Goal: Find specific page/section

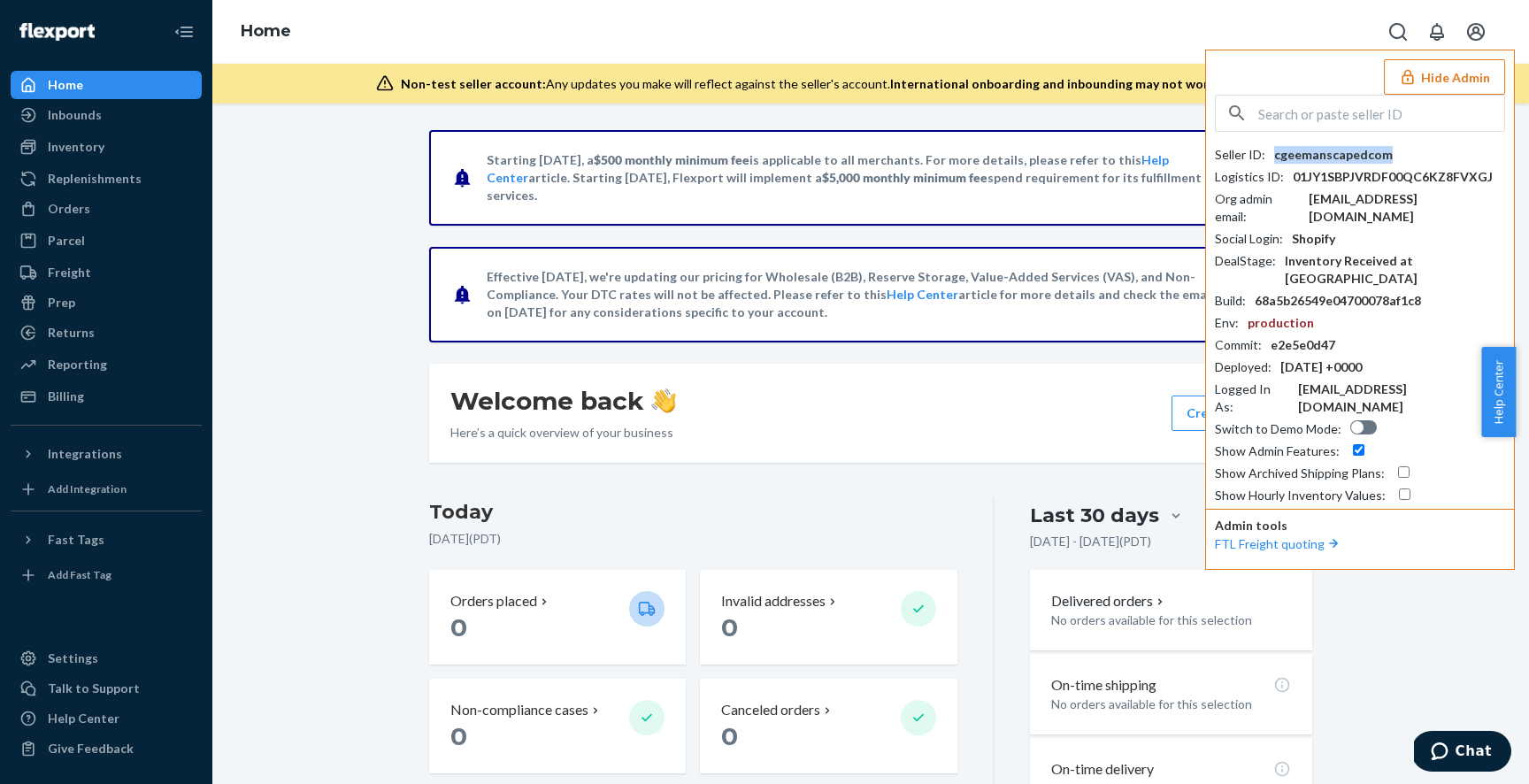
click at [1298, 110] on input "text" at bounding box center [1381, 113] width 246 height 35
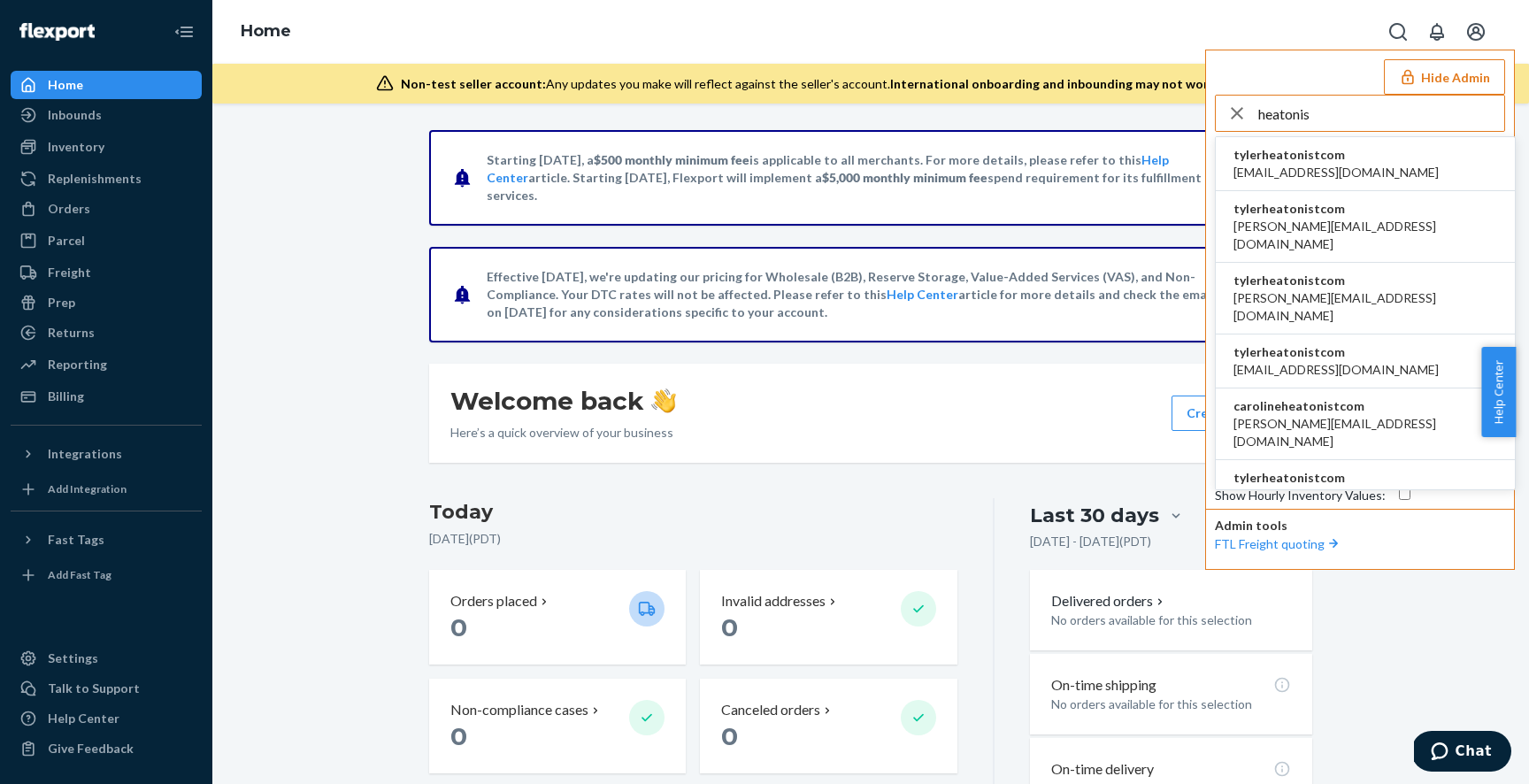
type input "heatonis"
click at [1272, 215] on span "tylerheatonistcom" at bounding box center [1366, 209] width 264 height 18
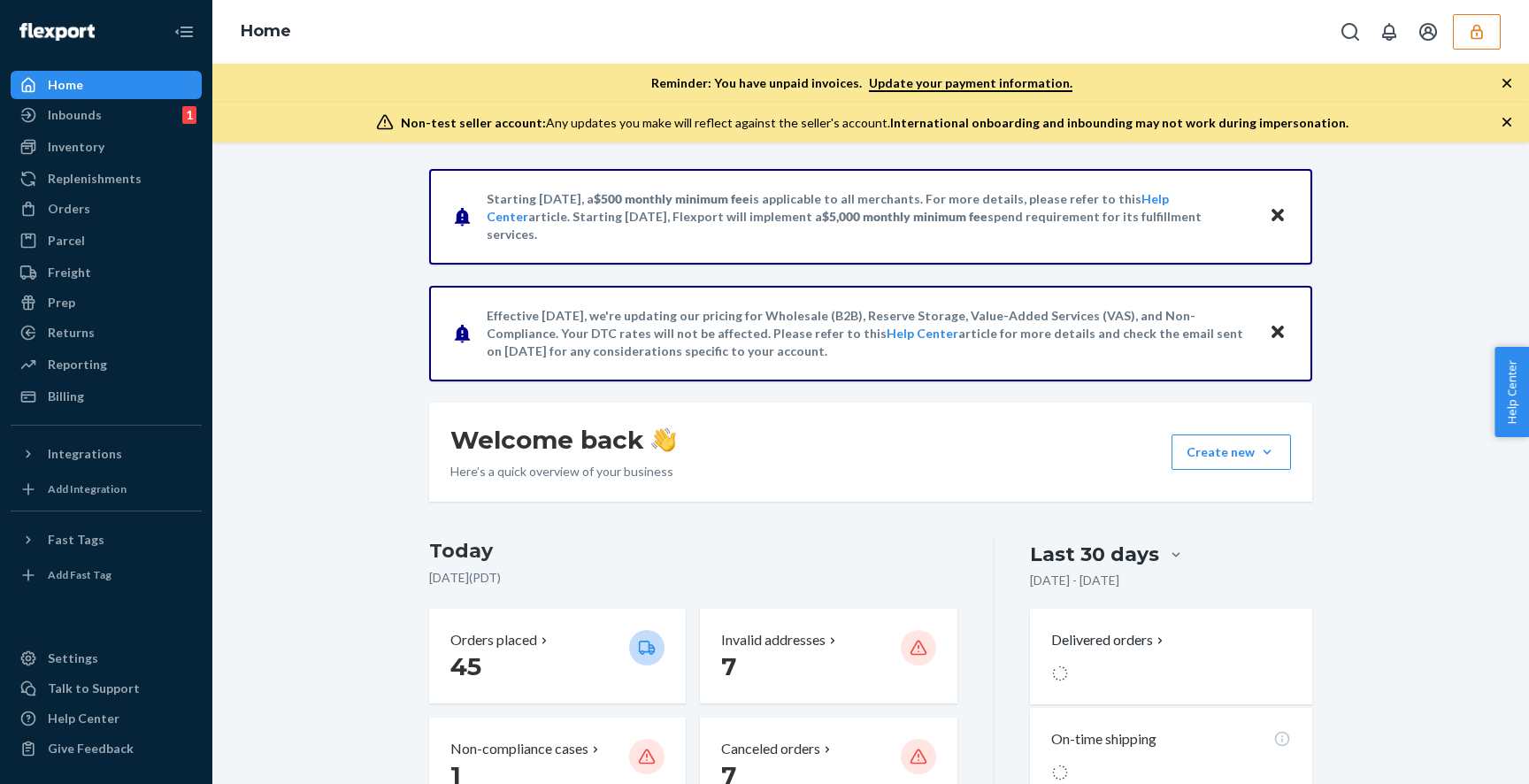
click at [1487, 11] on div "Home" at bounding box center [871, 31] width 1316 height 64
click at [1469, 30] on icon "button" at bounding box center [1477, 31] width 18 height 18
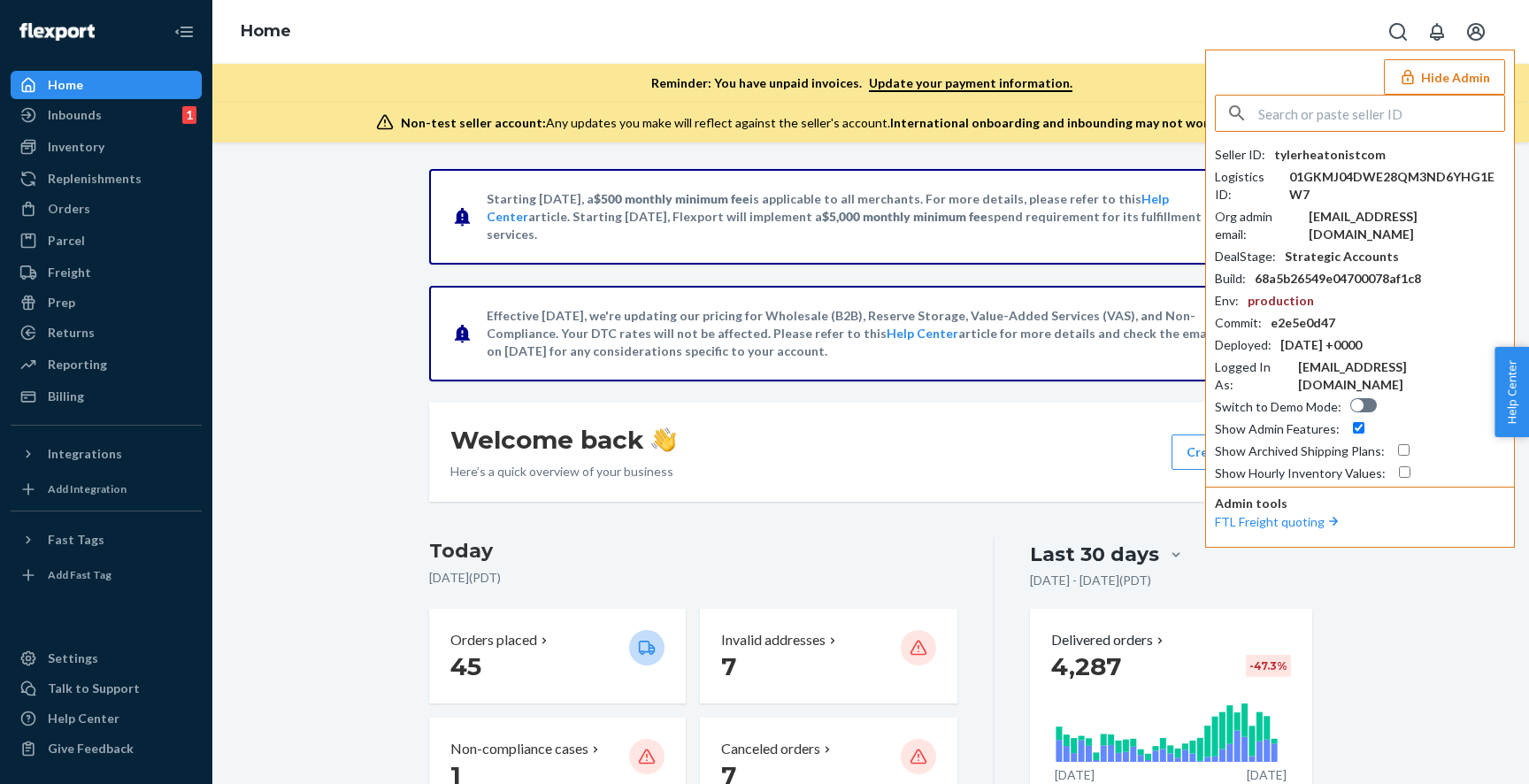
click at [1339, 151] on div "tylerheatonistcom" at bounding box center [1329, 154] width 111 height 18
